Goal: Task Accomplishment & Management: Use online tool/utility

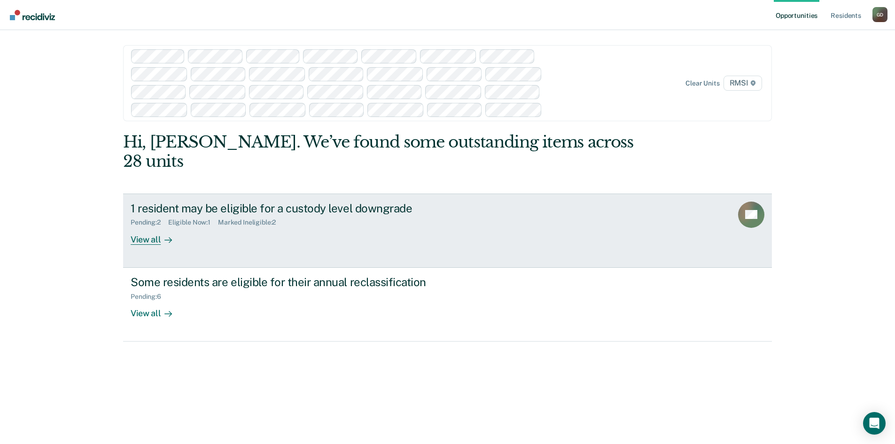
click at [150, 226] on div "View all" at bounding box center [157, 235] width 53 height 18
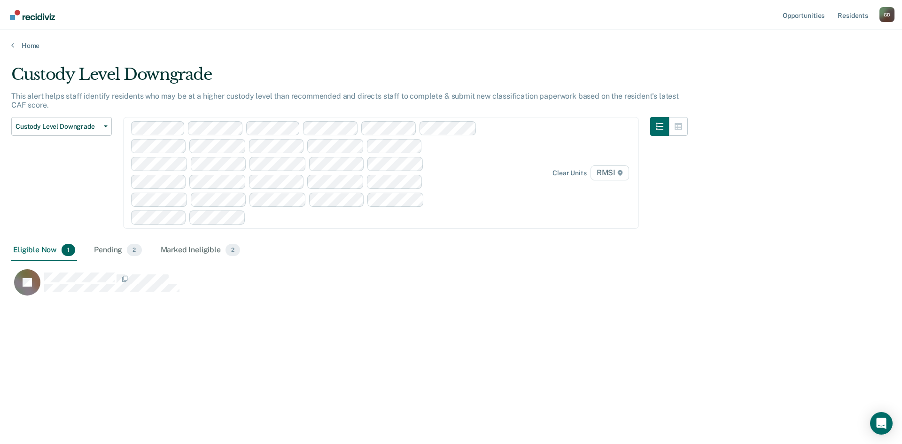
scroll to position [302, 872]
click at [45, 130] on span "Custody Level Downgrade" at bounding box center [58, 127] width 85 height 8
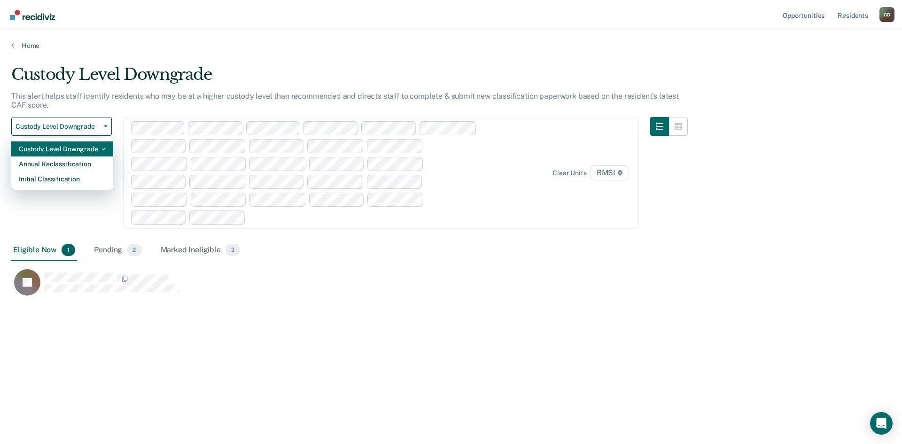
click at [57, 152] on div "Custody Level Downgrade" at bounding box center [62, 148] width 87 height 15
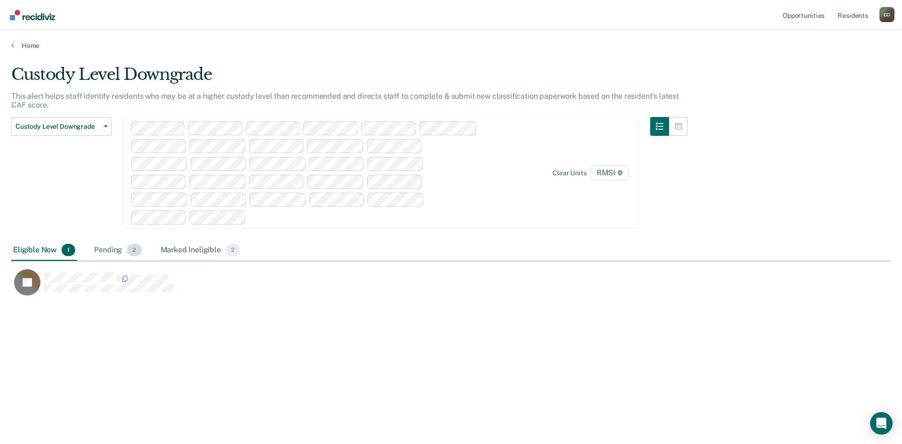
click at [104, 248] on div "Pending 2" at bounding box center [117, 250] width 51 height 21
click at [180, 248] on div "Marked Ineligible 2" at bounding box center [201, 250] width 84 height 21
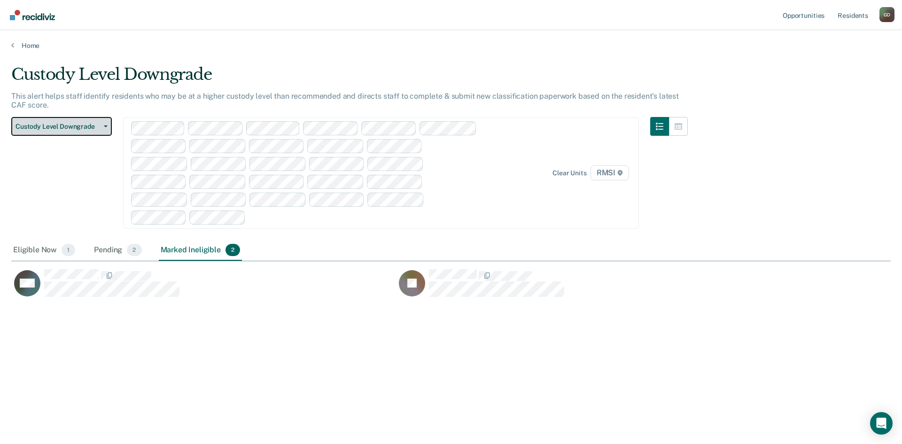
click at [60, 127] on span "Custody Level Downgrade" at bounding box center [58, 127] width 85 height 8
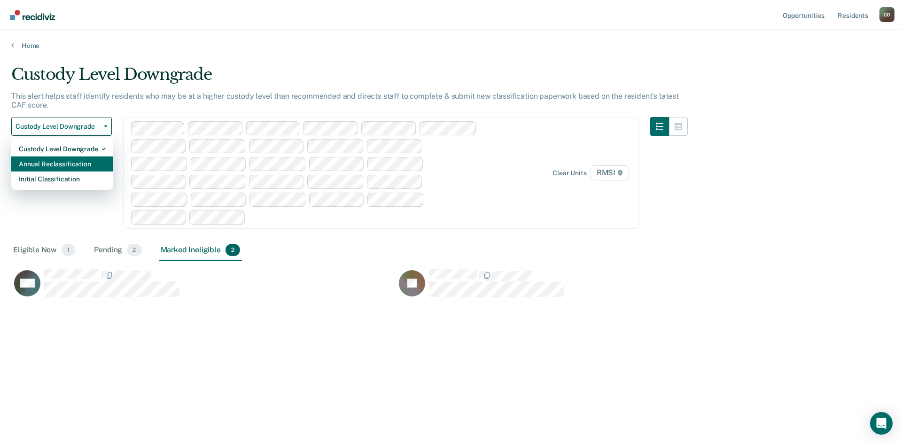
click at [69, 166] on div "Annual Reclassification" at bounding box center [62, 163] width 87 height 15
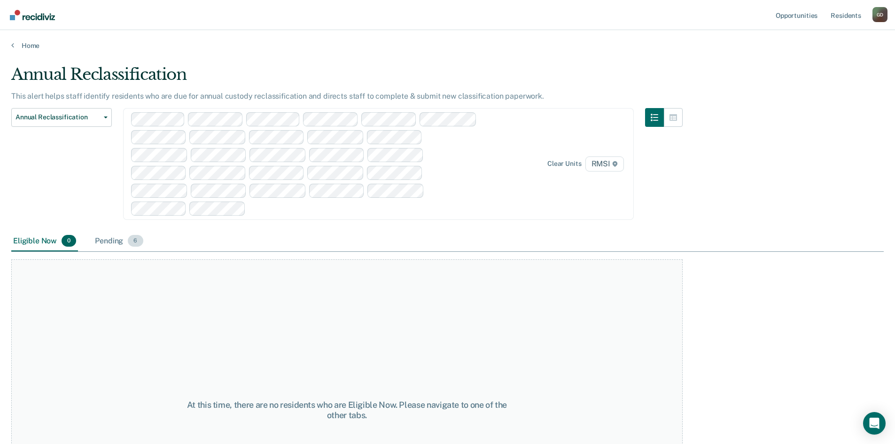
click at [115, 236] on div "Pending 6" at bounding box center [119, 241] width 52 height 21
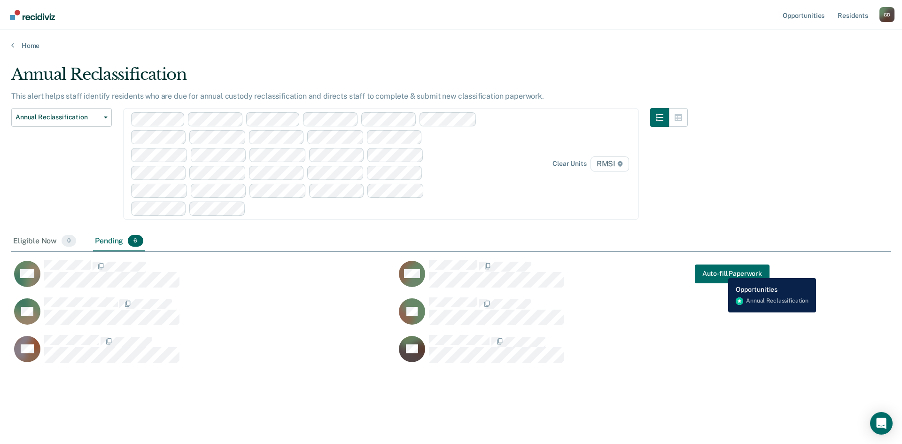
scroll to position [302, 872]
